Goal: Task Accomplishment & Management: Complete application form

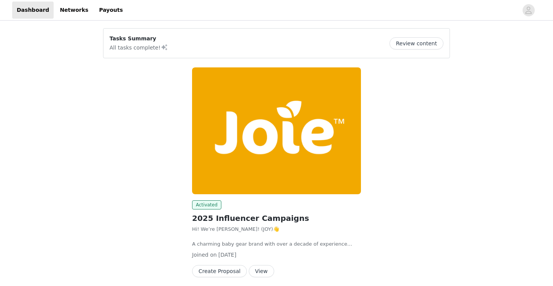
scroll to position [29, 0]
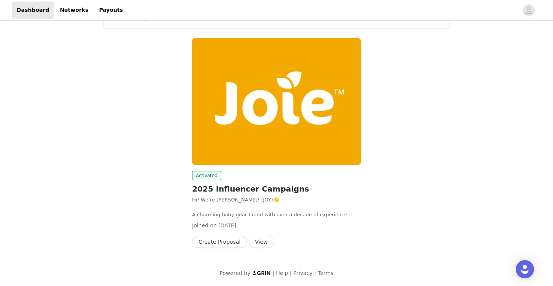
click at [261, 243] on button "View" at bounding box center [261, 241] width 25 height 12
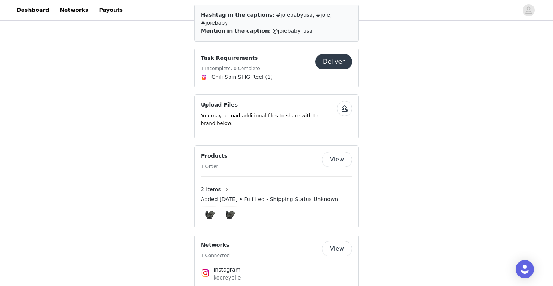
scroll to position [486, 0]
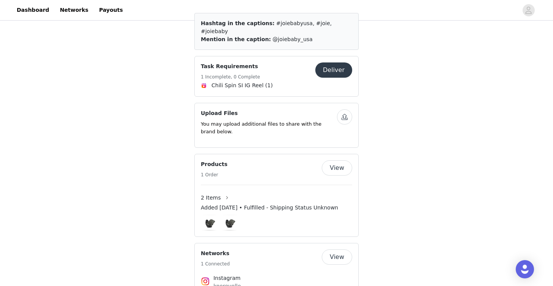
click at [344, 109] on button "button" at bounding box center [344, 116] width 15 height 15
click at [340, 110] on button "button" at bounding box center [344, 116] width 15 height 15
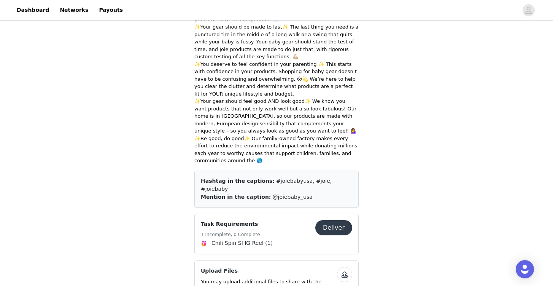
scroll to position [342, 0]
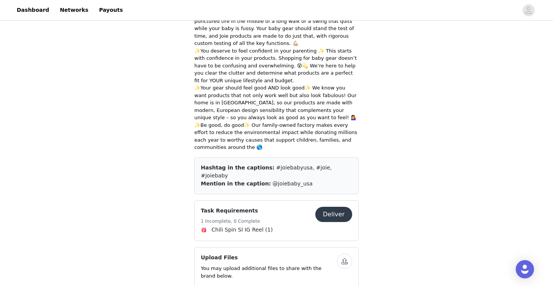
click at [336, 208] on button "Deliver" at bounding box center [333, 214] width 37 height 15
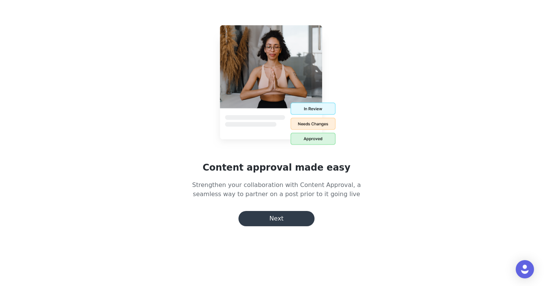
click at [285, 215] on button "Next" at bounding box center [277, 218] width 76 height 15
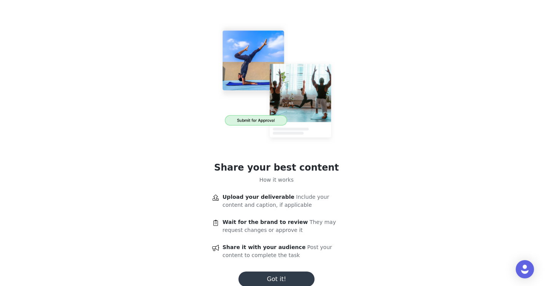
scroll to position [27, 0]
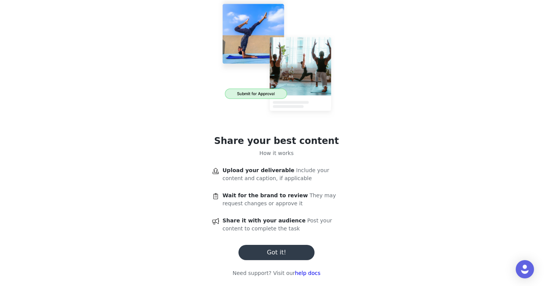
click at [286, 253] on button "Got it!" at bounding box center [277, 252] width 76 height 15
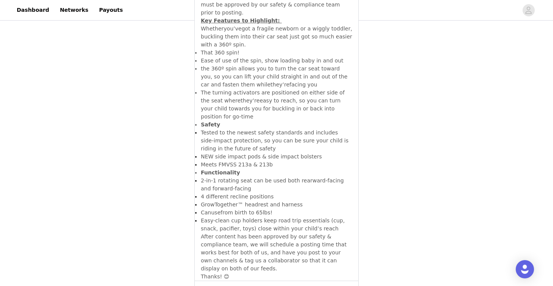
scroll to position [272, 0]
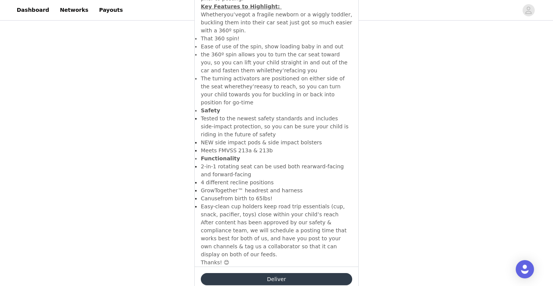
click at [285, 273] on button "Deliver" at bounding box center [276, 279] width 151 height 12
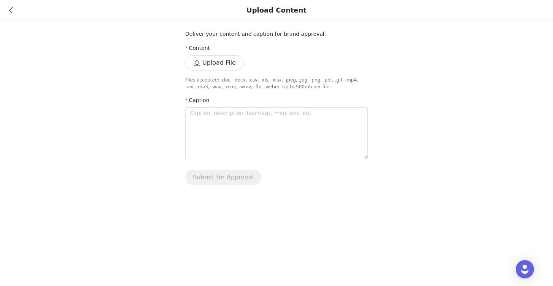
click at [202, 65] on button "Upload File" at bounding box center [214, 62] width 59 height 15
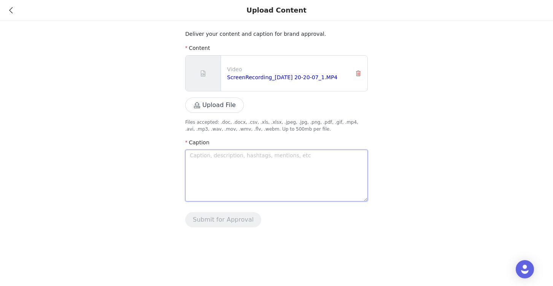
click at [221, 183] on textarea at bounding box center [276, 176] width 183 height 52
paste textarea "#joiebabyusa, #joie, #joiebaby"
type textarea "#joiebabyusa, #joie, #joiebaby"
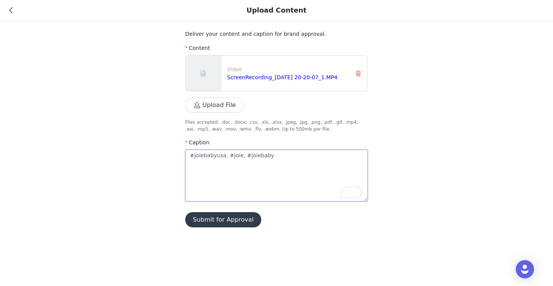
click at [188, 154] on textarea "#joiebabyusa, #joie, #joiebaby" at bounding box center [276, 176] width 183 height 52
type textarea "#joiebabyusa, #joie, #joiebaby"
paste textarea "Big changes are coming with baby on the way 👶🏾✨ but thanks to @JoieBaby, the bi…"
type textarea "Big changes are coming with baby on the way 👶🏾✨ but thanks to @JoieBaby, the bi…"
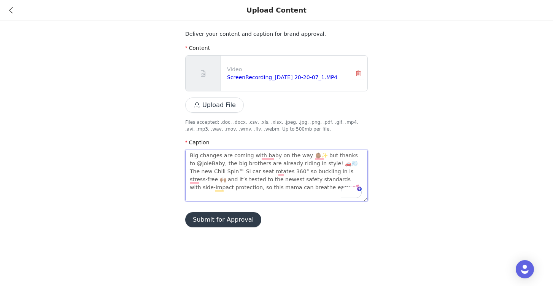
click at [191, 155] on textarea "Big changes are coming with baby on the way 👶🏾✨ but thanks to @JoieBaby, the bi…" at bounding box center [276, 176] width 183 height 52
type textarea "#Big changes are coming with baby on the way 👶🏾✨ but thanks to @JoieBaby, the b…"
type textarea "#ABig changes are coming with baby on the way 👶🏾✨ but thanks to @JoieBaby, the …"
type textarea "#ADBig changes are coming with baby on the way 👶🏾✨ but thanks to @JoieBaby, the…"
type textarea "#AD Big changes are coming with baby on the way 👶🏾✨ but thanks to @JoieBaby, th…"
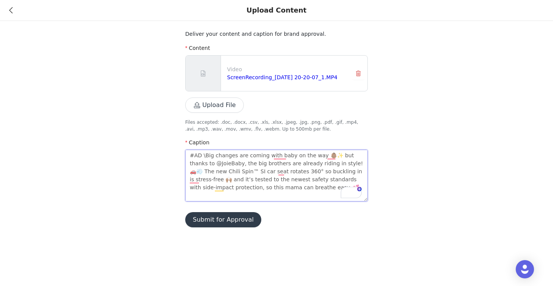
type textarea "#AD Big changes are coming with baby on the way 👶🏾✨ but thanks to @JoieBaby, th…"
type textarea "#ADBig changes are coming with baby on the way 👶🏾✨ but thanks to @JoieBaby, the…"
type textarea "#ADdBig changes are coming with baby on the way 👶🏾✨ but thanks to @JoieBaby, th…"
type textarea "#ADd Big changes are coming with baby on the way 👶🏾✨ but thanks to @JoieBaby, t…"
type textarea "#ADdBig changes are coming with baby on the way 👶🏾✨ but thanks to @JoieBaby, th…"
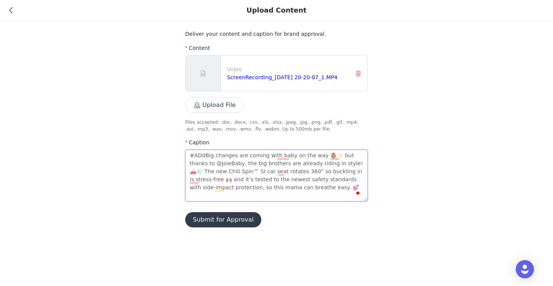
type textarea "#ADBig changes are coming with baby on the way 👶🏾✨ but thanks to @JoieBaby, the…"
type textarea "#ABig changes are coming with baby on the way 👶🏾✨ but thanks to @JoieBaby, the …"
type textarea "#AdBig changes are coming with baby on the way 👶🏾✨ but thanks to @JoieBaby, the…"
type textarea "#Ad Big changes are coming with baby on the way 👶🏾✨ but thanks to @JoieBaby, th…"
click at [284, 155] on textarea "#Ad Big changes are coming with baby on the way 👶🏾✨ but thanks to @JoieBaby, th…" at bounding box center [276, 176] width 183 height 52
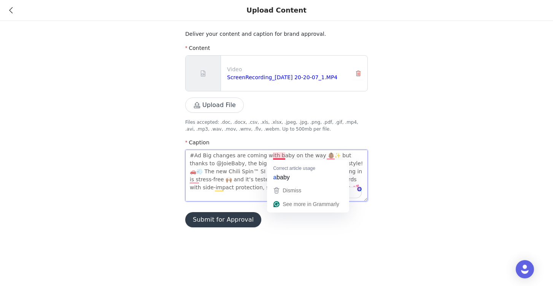
type textarea "#Ad Big changes are coming with babyg on the way 👶🏾✨ but thanks to @JoieBaby, t…"
type textarea "#Ad Big changes are coming with babygi on the way 👶🏾✨ but thanks to @JoieBaby, …"
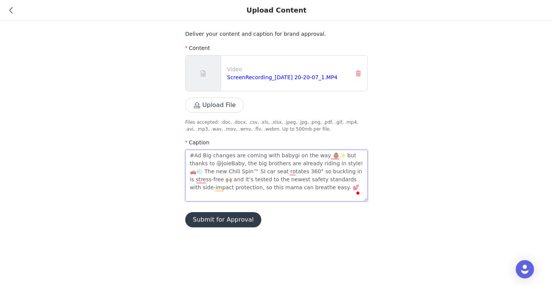
type textarea "#Ad Big changes are coming with babygir on the way 👶🏾✨ but thanks to @JoieBaby,…"
type textarea "#Ad Big changes are coming with babygirl on the way 👶🏾✨ but thanks to @JoieBaby…"
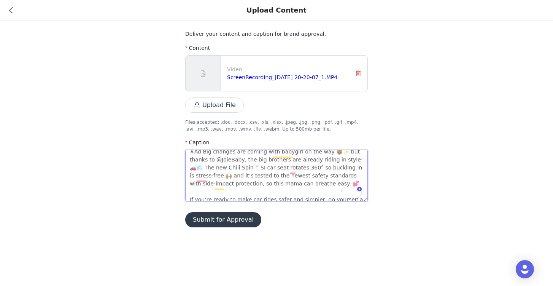
scroll to position [4, 0]
click at [344, 159] on textarea "#Ad Big changes are coming with babygirl on the way 👶🏾✨ but thanks to @JoieBaby…" at bounding box center [276, 176] width 183 height 52
type textarea "#Ad Big changes are coming with babygirl on the way 👶🏾✨ but thanks to @JoieBaby…"
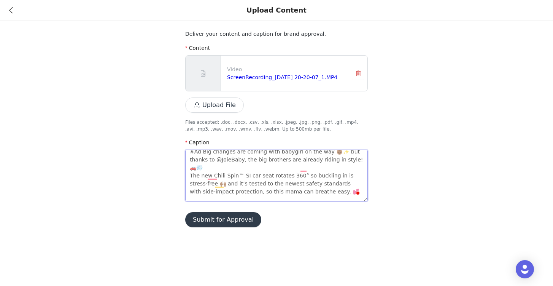
scroll to position [18, 0]
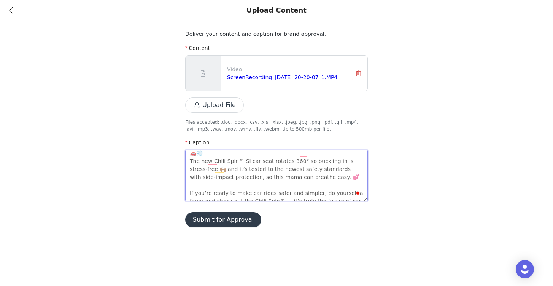
type textarea "#Ad Big changes are coming with babygirl on the way 👶🏾✨ but thanks to @JoieBaby…"
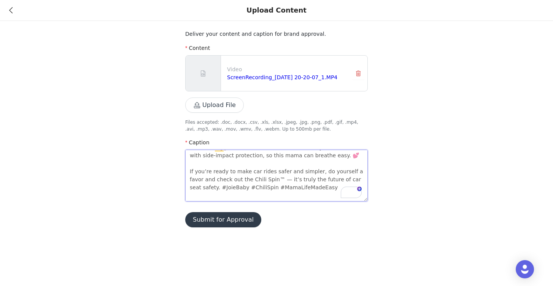
click at [269, 172] on textarea "#Ad Big changes are coming with babygirl on the way 👶🏾✨ but thanks to @JoieBaby…" at bounding box center [276, 176] width 183 height 52
type textarea "#Ad Big changes are coming with babygirl on the way 👶🏾✨ but thanks to @JoieBaby…"
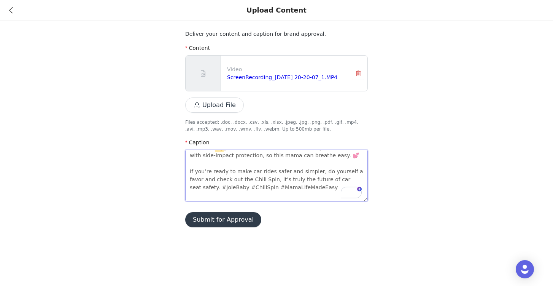
click at [307, 175] on textarea "#Ad Big changes are coming with babygirl on the way 👶🏾✨ but thanks to @JoieBaby…" at bounding box center [276, 176] width 183 height 52
drag, startPoint x: 301, startPoint y: 181, endPoint x: 243, endPoint y: 178, distance: 57.2
click at [243, 178] on textarea "#Ad Big changes are coming with babygirl on the way 👶🏾✨ but thanks to @JoieBaby…" at bounding box center [276, 176] width 183 height 52
click at [272, 199] on textarea "#Ad Big changes are coming with babygirl on the way 👶🏾✨ but thanks to @JoieBaby…" at bounding box center [276, 176] width 183 height 52
type textarea "#Ad Big changes are coming with babygirl on the way 👶🏾✨ but thanks to @JoieBaby…"
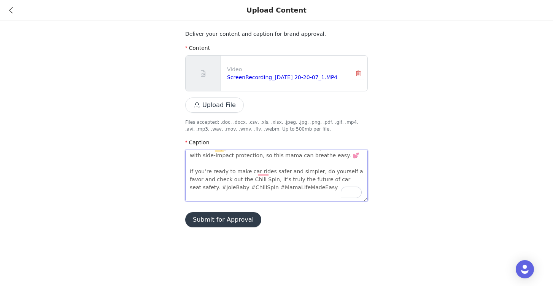
paste textarea "#MamaLifeMadeEasy"
type textarea "#Ad Big changes are coming with babygirl on the way 👶🏾✨ but thanks to @JoieBaby…"
drag, startPoint x: 310, startPoint y: 179, endPoint x: 170, endPoint y: 179, distance: 140.0
click at [170, 179] on div "Deliver your content and caption for brand approval. Content Video ScreenRecord…" at bounding box center [276, 118] width 553 height 236
type textarea "#Ad Big changes are coming with babygirl on the way 👶🏾✨ but thanks to @JoieBaby…"
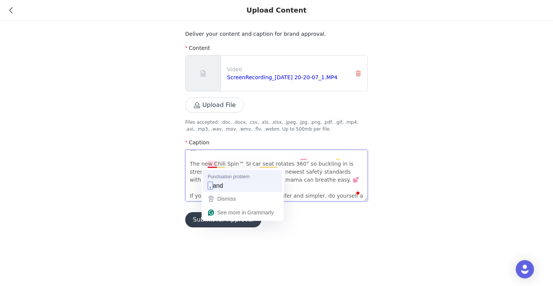
type textarea "#Ad Big changes are coming with babygirl on the way 👶🏾✨ but thanks to @JoieBaby…"
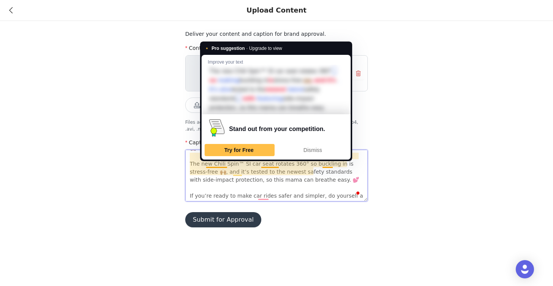
type textarea "#Ad Big changes are coming with babygirl on the way 👶🏾✨ but thanks to @JoieBaby…"
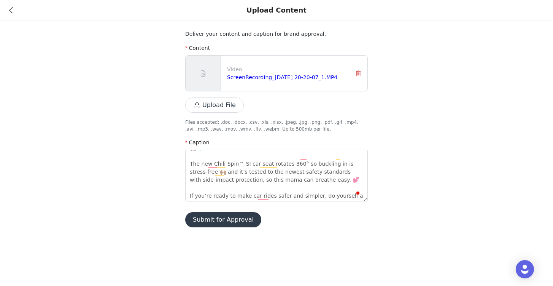
click at [216, 215] on button "Submit for Approval" at bounding box center [223, 219] width 76 height 15
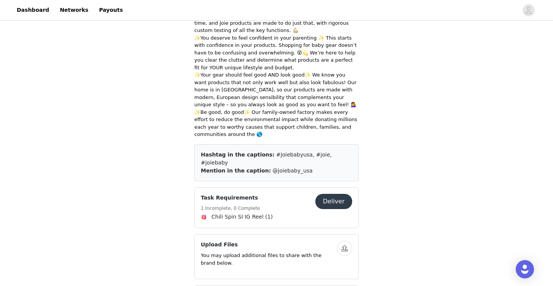
scroll to position [355, 0]
drag, startPoint x: 344, startPoint y: 156, endPoint x: 264, endPoint y: 154, distance: 79.5
click at [264, 154] on div "Hashtag in the captions: #joiebabyusa, #joie, #joiebaby" at bounding box center [276, 158] width 151 height 16
copy span "#joiebabyusa, #joie, #joiebaby"
